Goal: Task Accomplishment & Management: Use online tool/utility

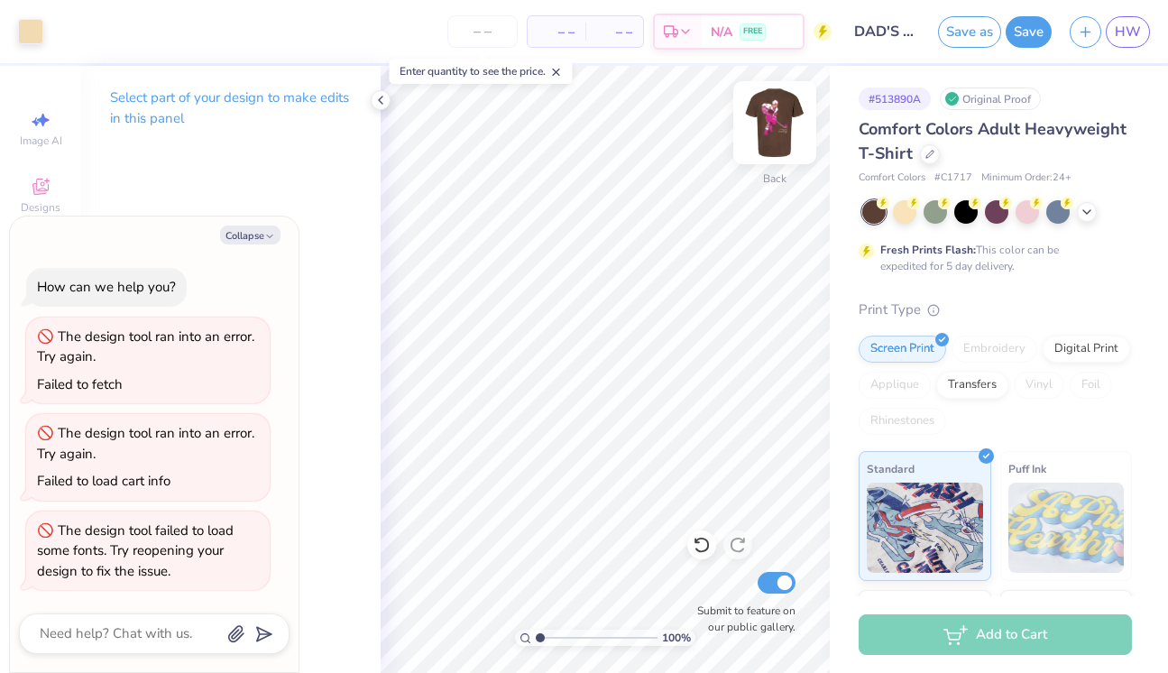
click at [782, 127] on img at bounding box center [775, 123] width 72 height 72
click at [381, 103] on icon at bounding box center [380, 100] width 14 height 14
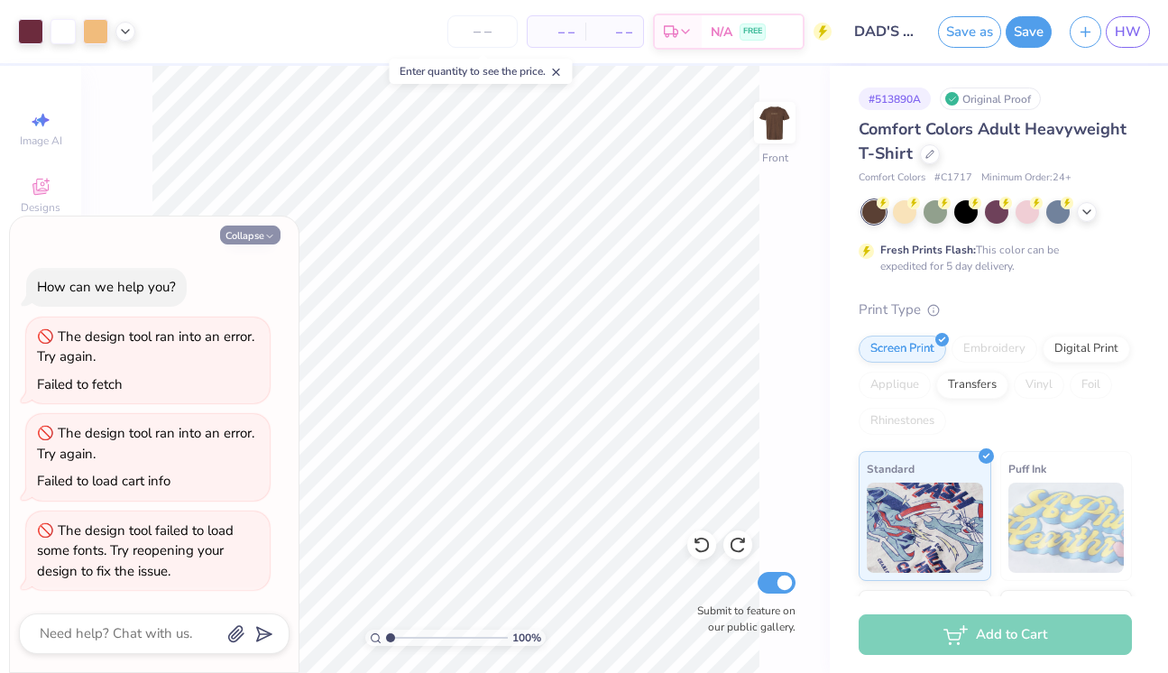
click at [245, 233] on button "Collapse" at bounding box center [250, 235] width 60 height 19
type textarea "x"
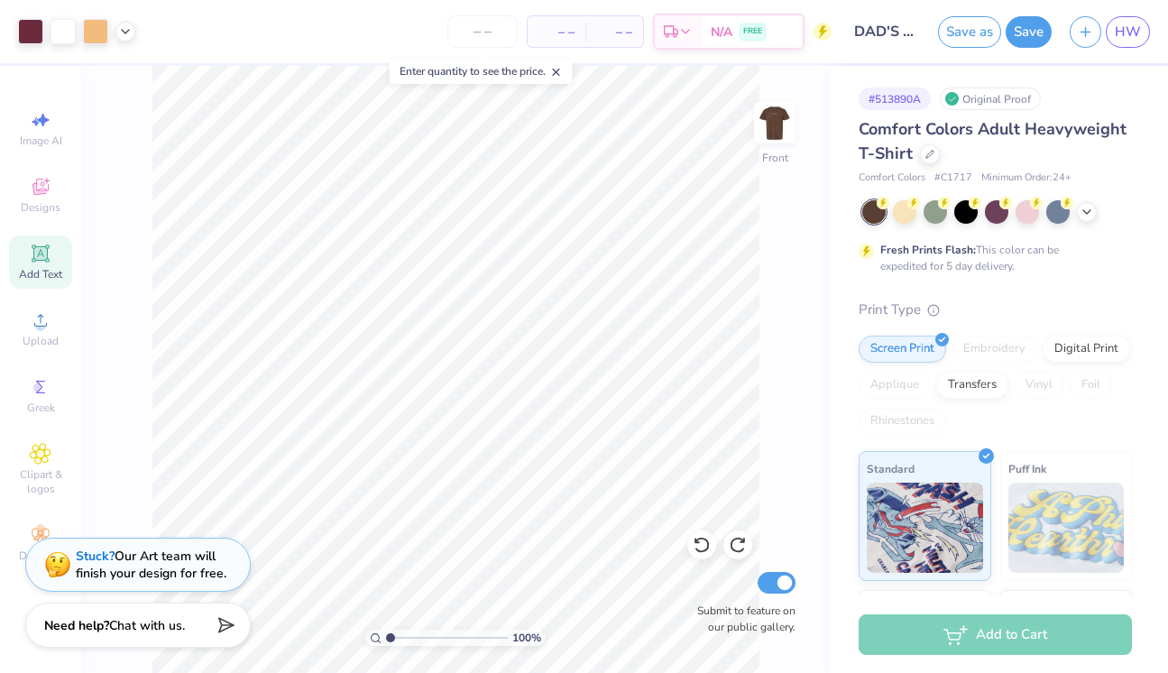
click at [61, 267] on span "Add Text" at bounding box center [40, 274] width 43 height 14
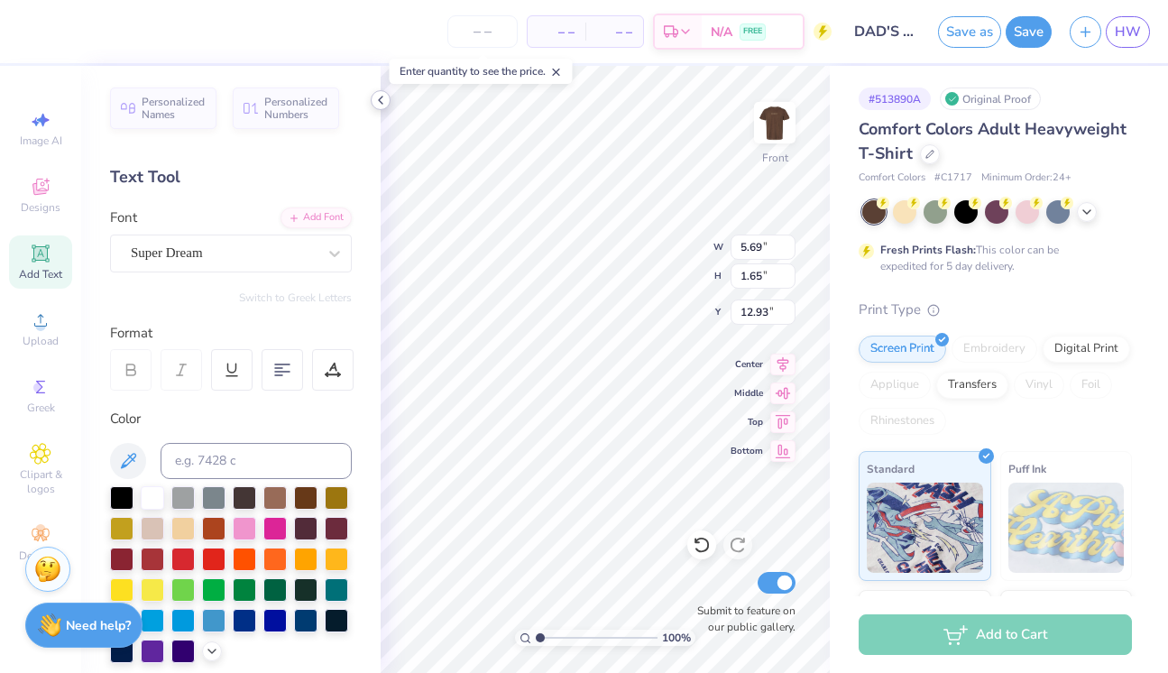
click at [377, 104] on icon at bounding box center [380, 100] width 14 height 14
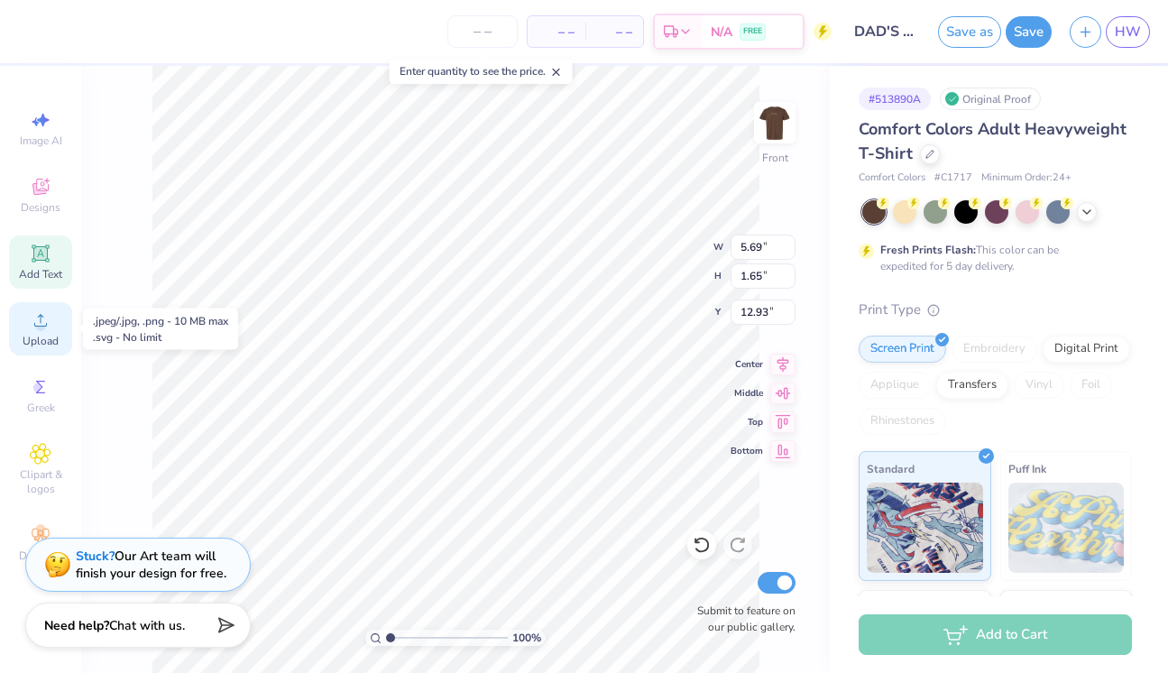
click at [48, 342] on span "Upload" at bounding box center [41, 341] width 36 height 14
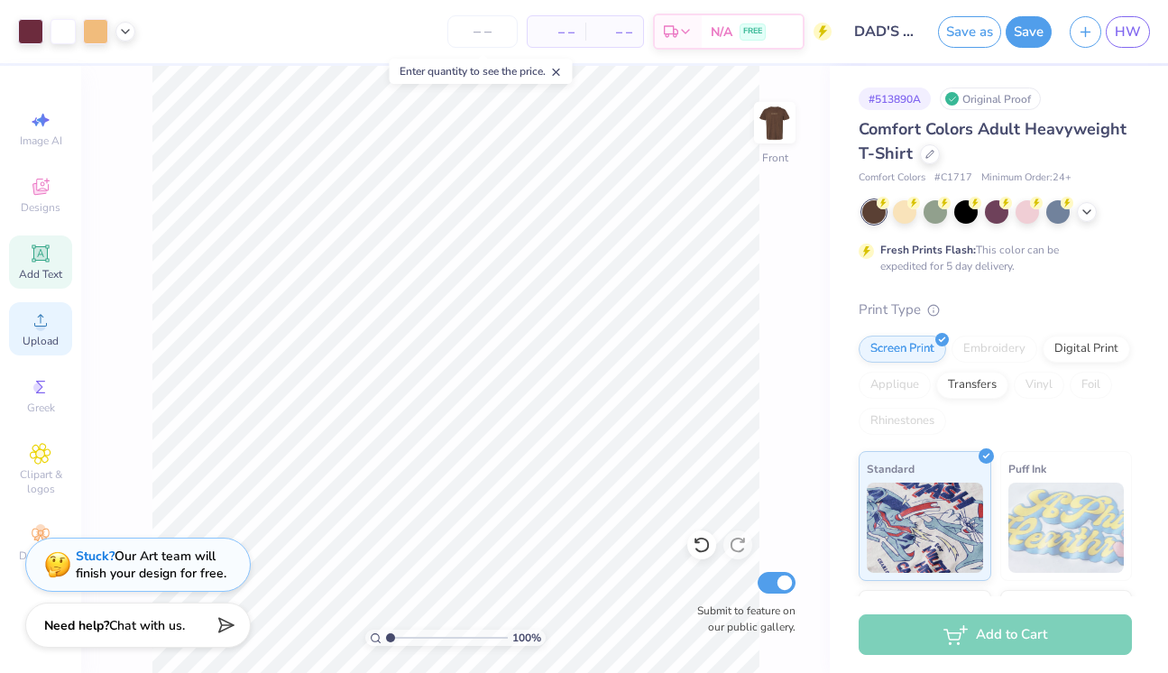
click at [42, 324] on circle at bounding box center [40, 326] width 10 height 10
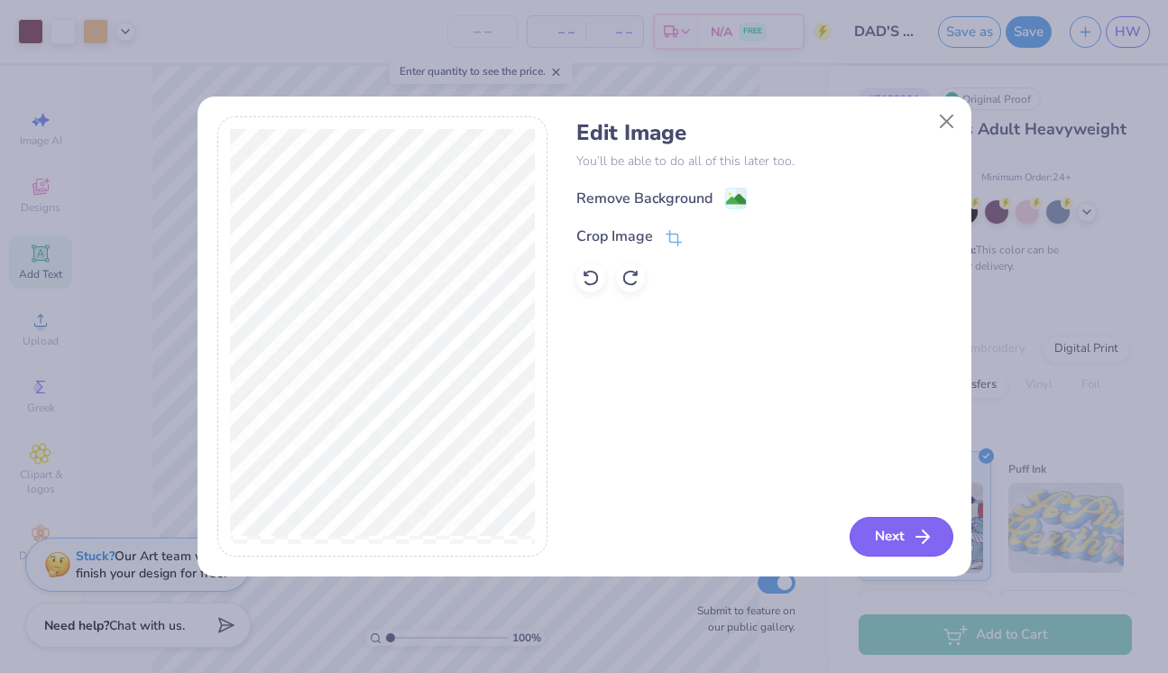
click at [907, 534] on button "Next" at bounding box center [902, 537] width 104 height 40
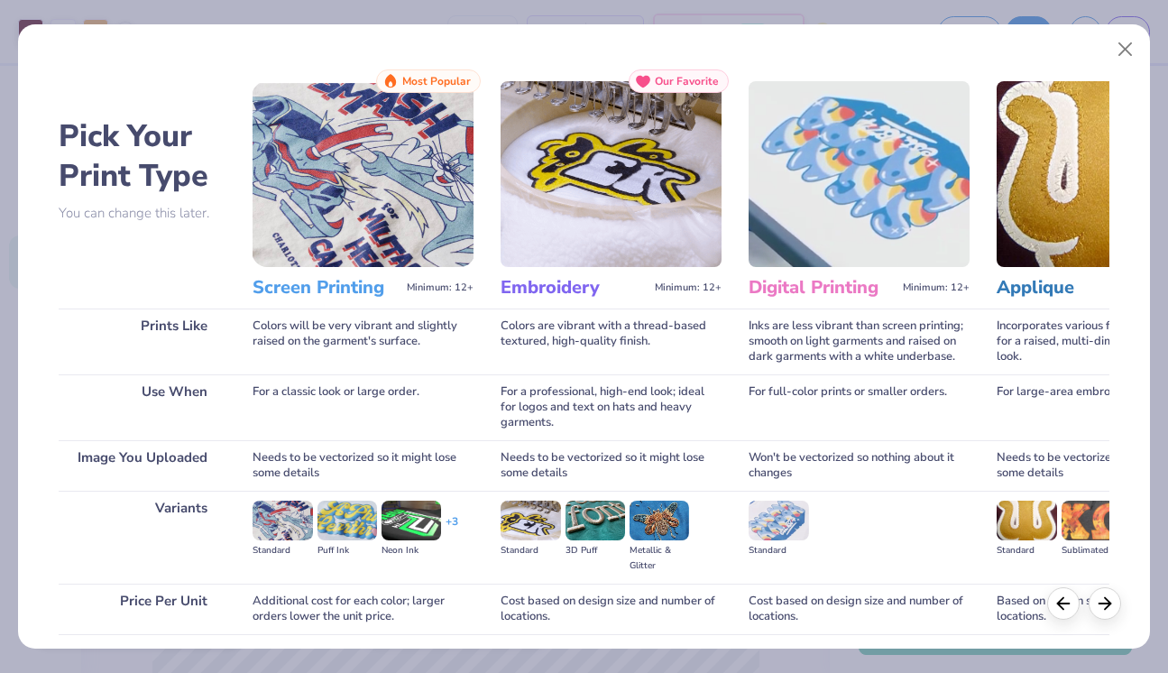
click at [425, 239] on img at bounding box center [363, 174] width 221 height 186
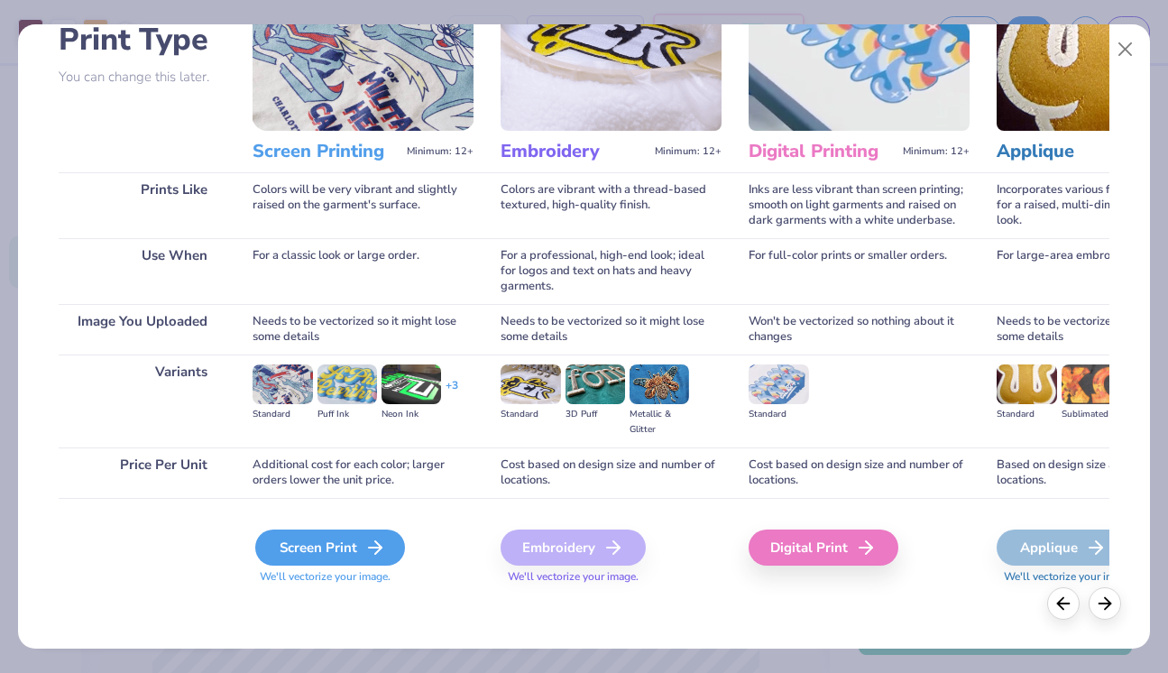
click at [338, 552] on div "Screen Print" at bounding box center [330, 548] width 150 height 36
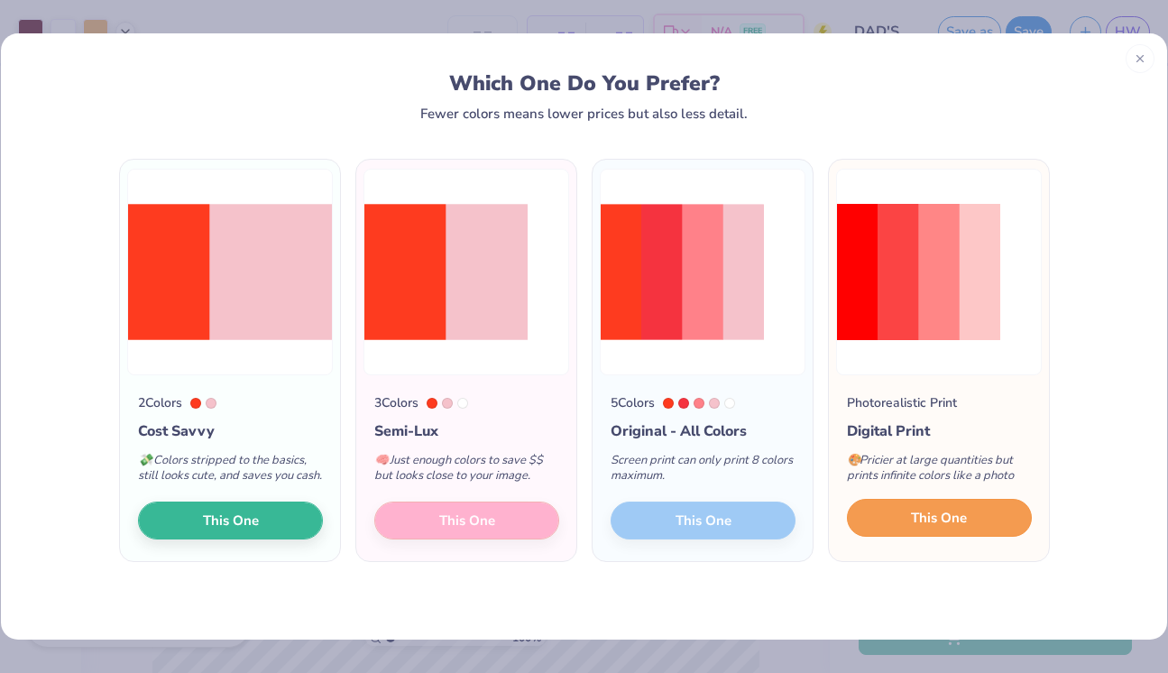
click at [989, 533] on button "This One" at bounding box center [939, 518] width 185 height 38
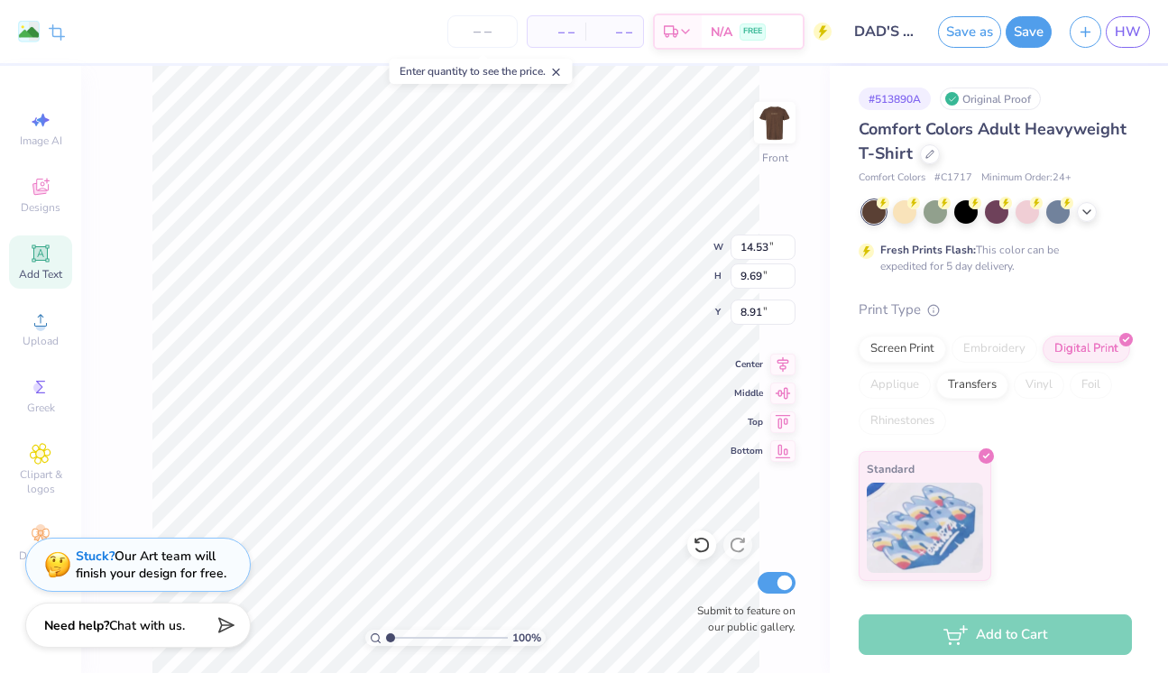
type input "11.61"
type input "7.74"
type input "16.76"
click at [28, 25] on div at bounding box center [30, 29] width 25 height 25
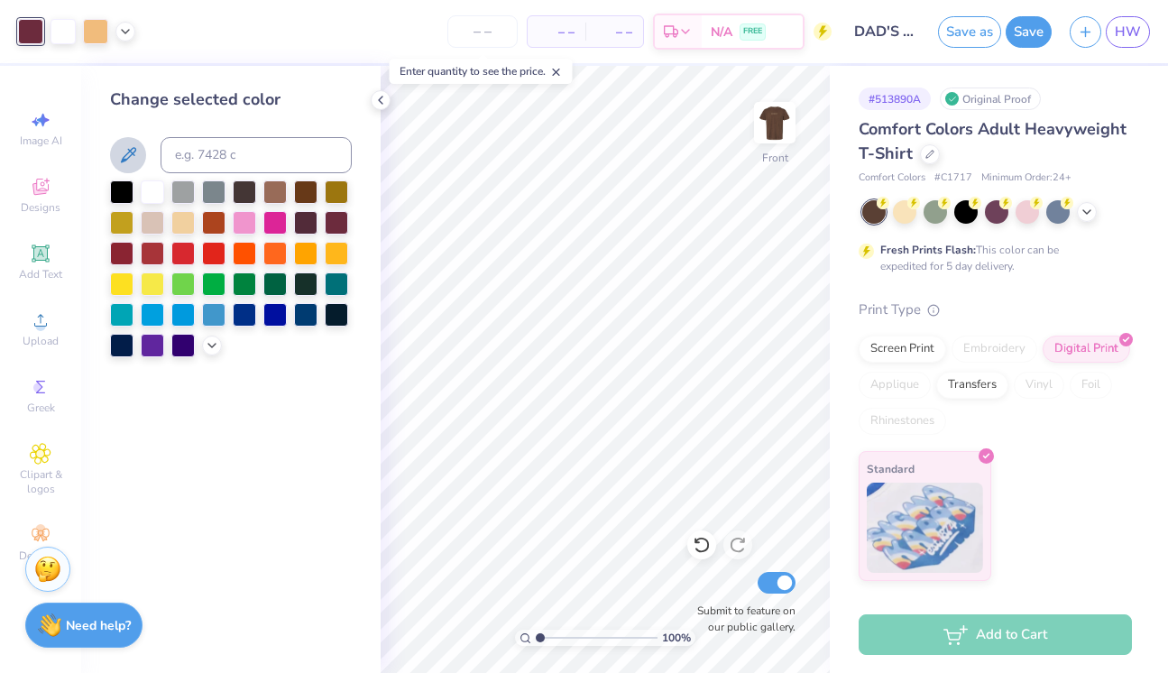
click at [118, 163] on icon at bounding box center [128, 155] width 22 height 22
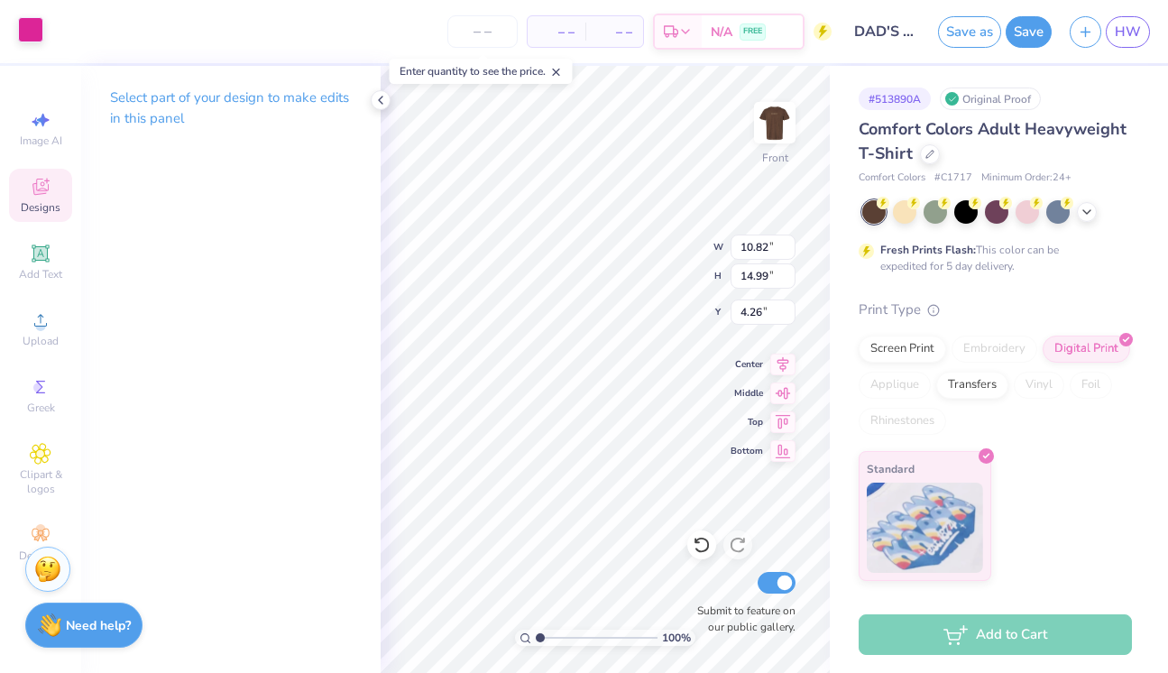
click at [28, 28] on div at bounding box center [30, 29] width 25 height 25
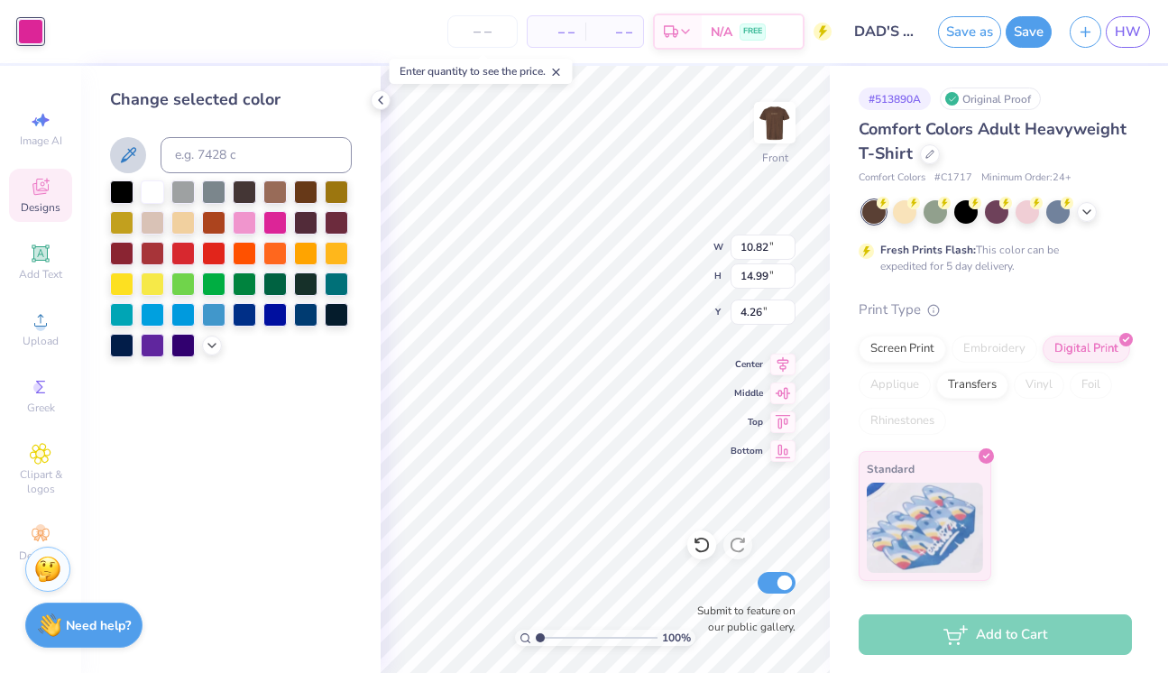
click at [134, 161] on icon at bounding box center [128, 155] width 22 height 22
click at [126, 144] on icon at bounding box center [128, 155] width 22 height 22
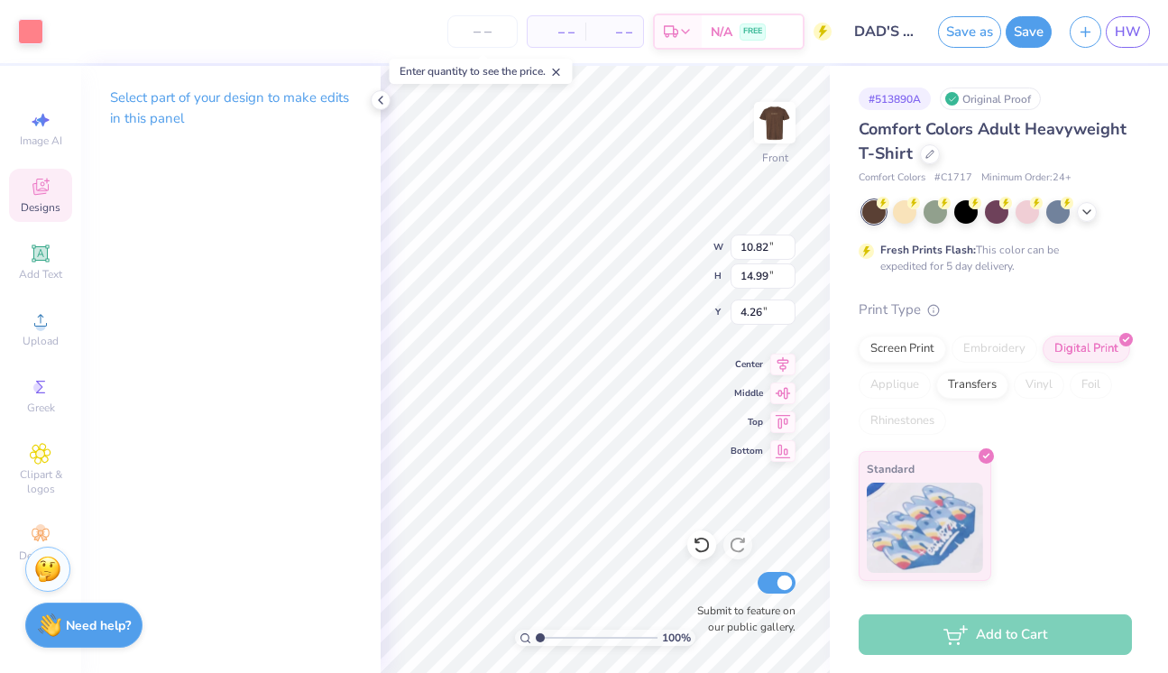
type input "10.71"
type input "8.99"
type input "7.04"
click at [26, 24] on div at bounding box center [30, 29] width 25 height 25
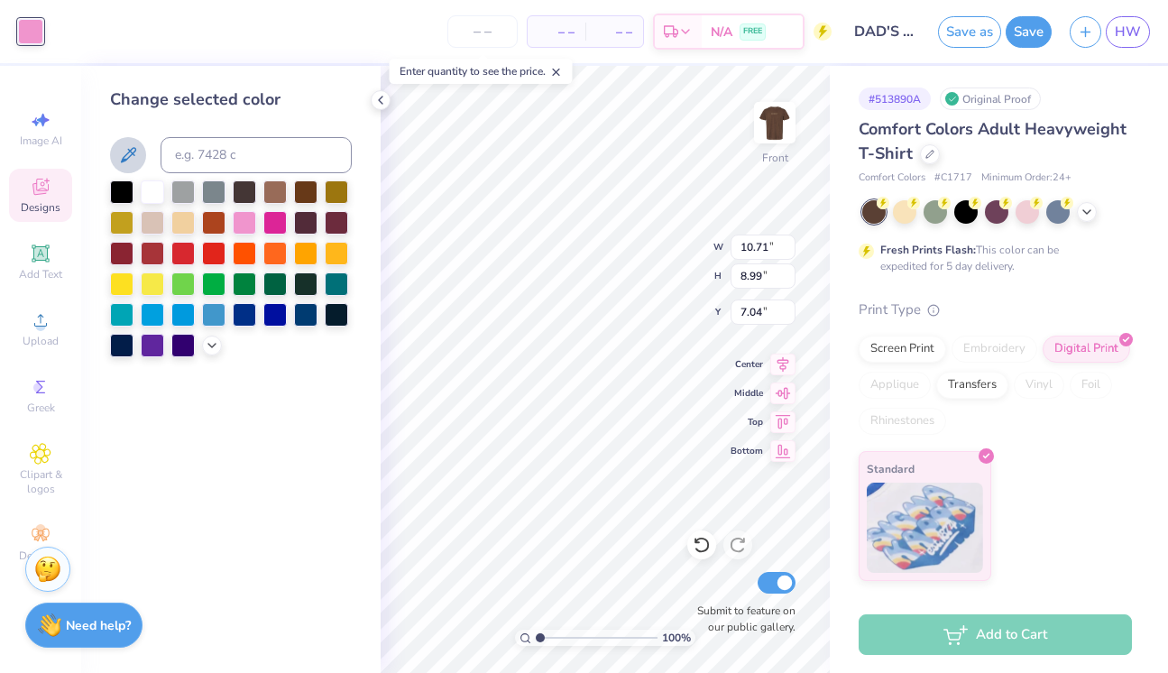
click at [116, 163] on button at bounding box center [128, 155] width 36 height 36
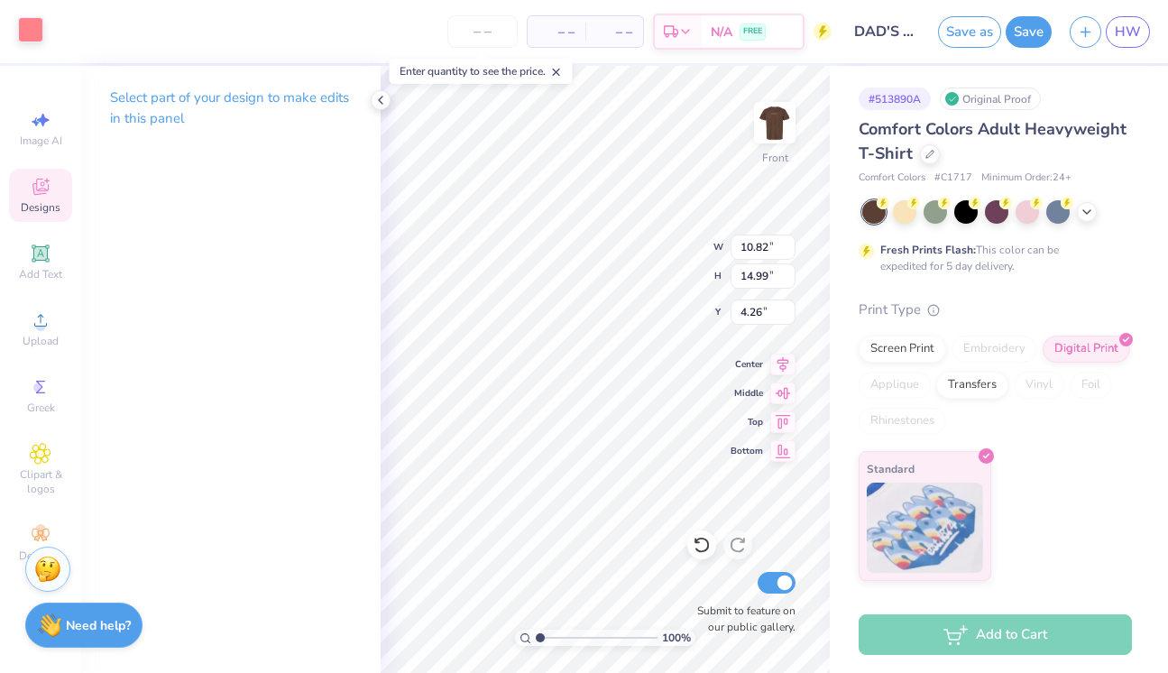
click at [18, 24] on div at bounding box center [30, 29] width 25 height 25
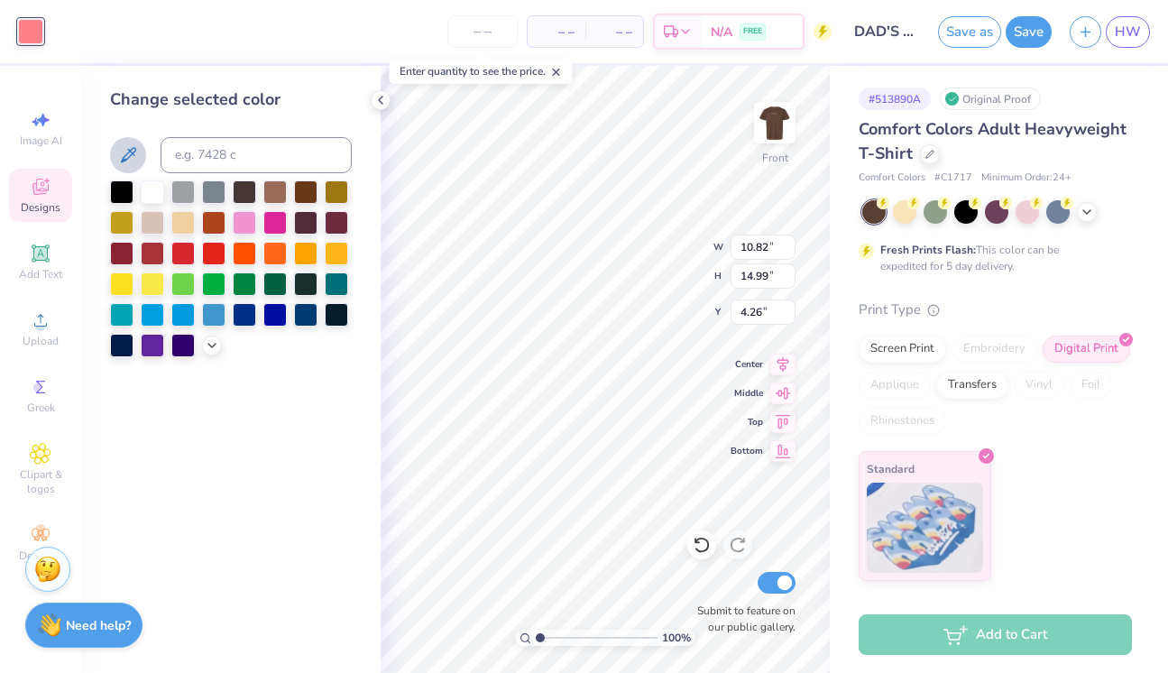
click at [137, 157] on icon at bounding box center [128, 155] width 22 height 22
click at [121, 155] on icon at bounding box center [128, 155] width 22 height 22
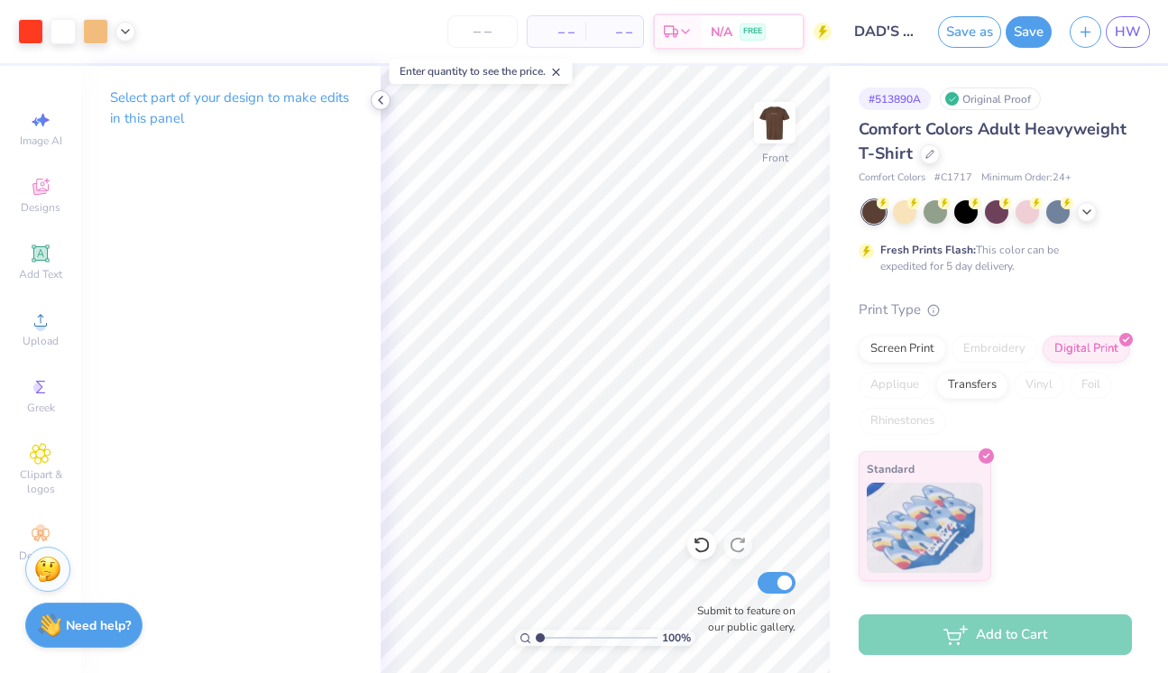
click at [376, 98] on icon at bounding box center [380, 100] width 14 height 14
